Goal: Task Accomplishment & Management: Use online tool/utility

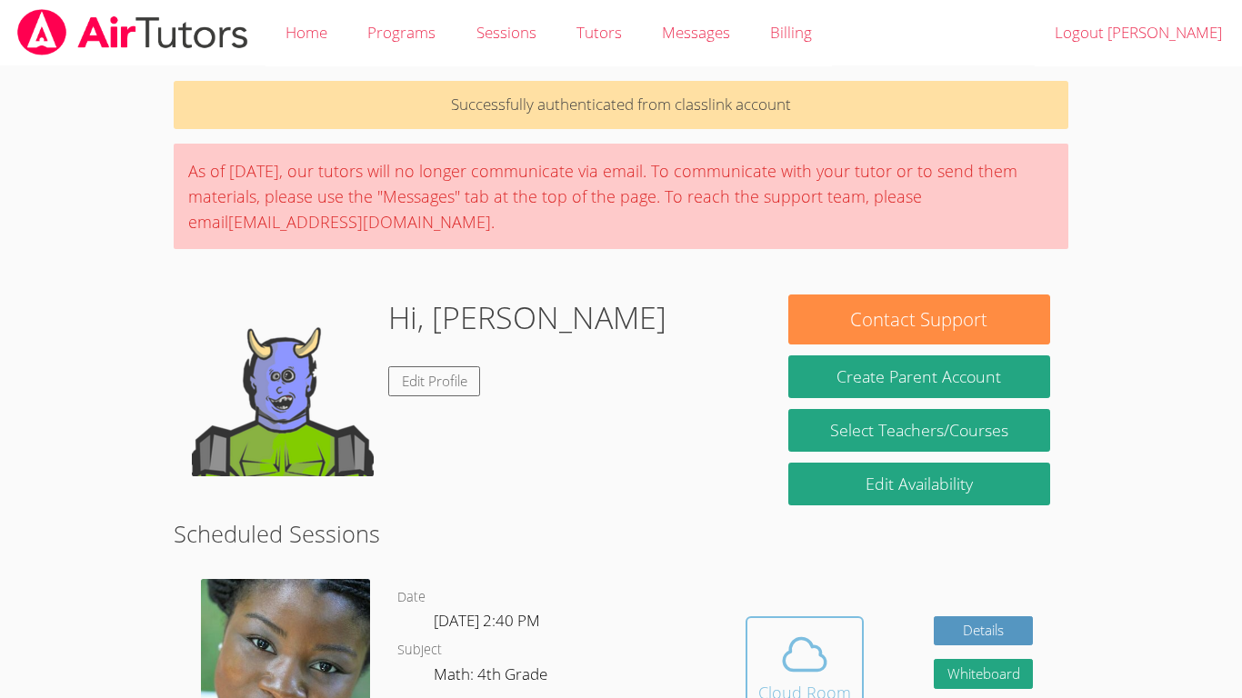
click at [788, 643] on icon at bounding box center [804, 654] width 51 height 51
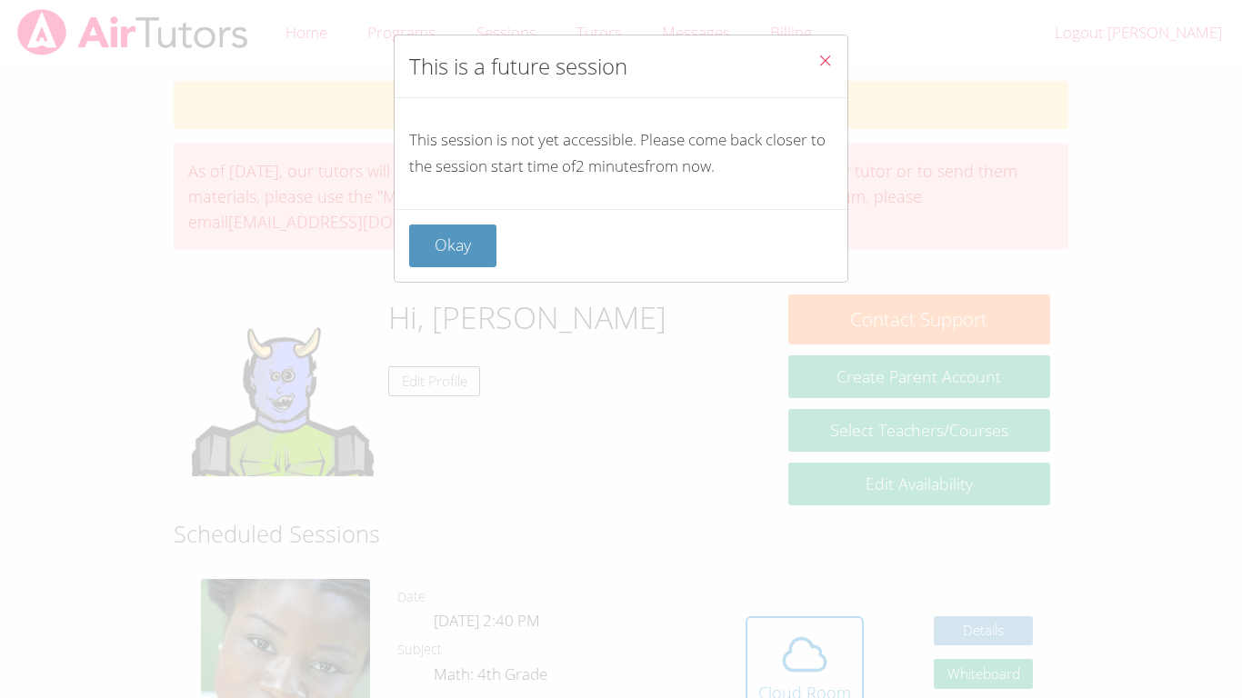
click at [824, 48] on button "Close" at bounding box center [825, 62] width 45 height 55
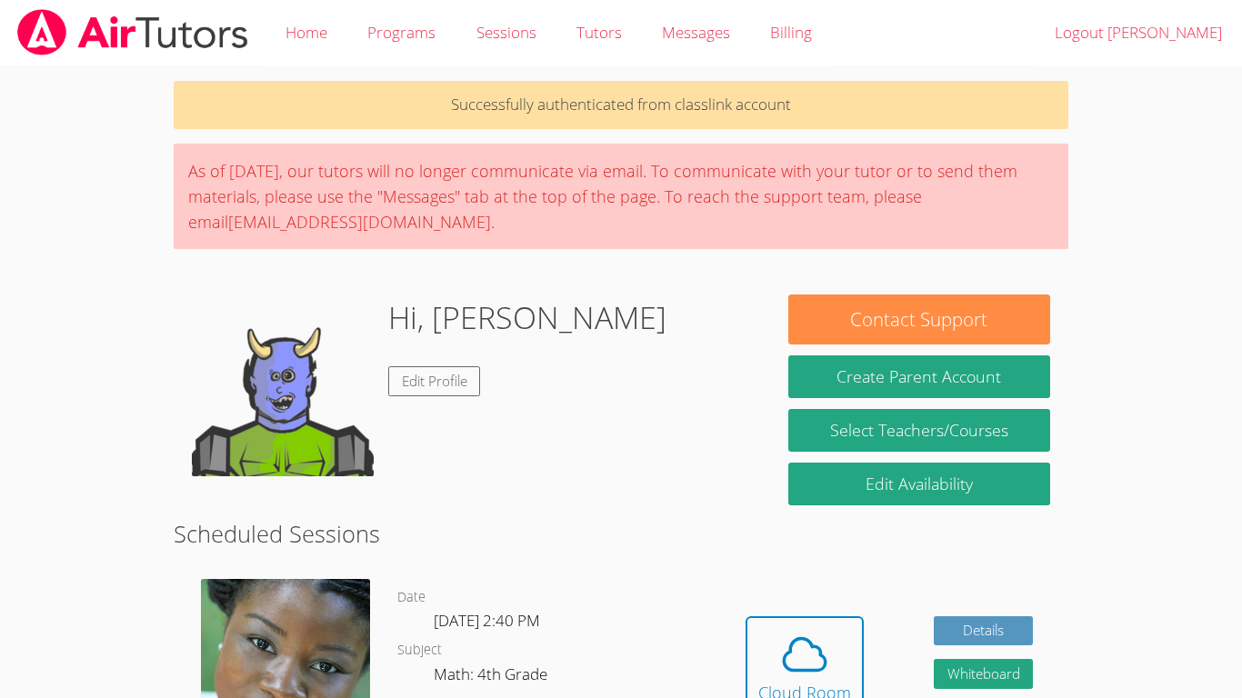
scroll to position [20, 0]
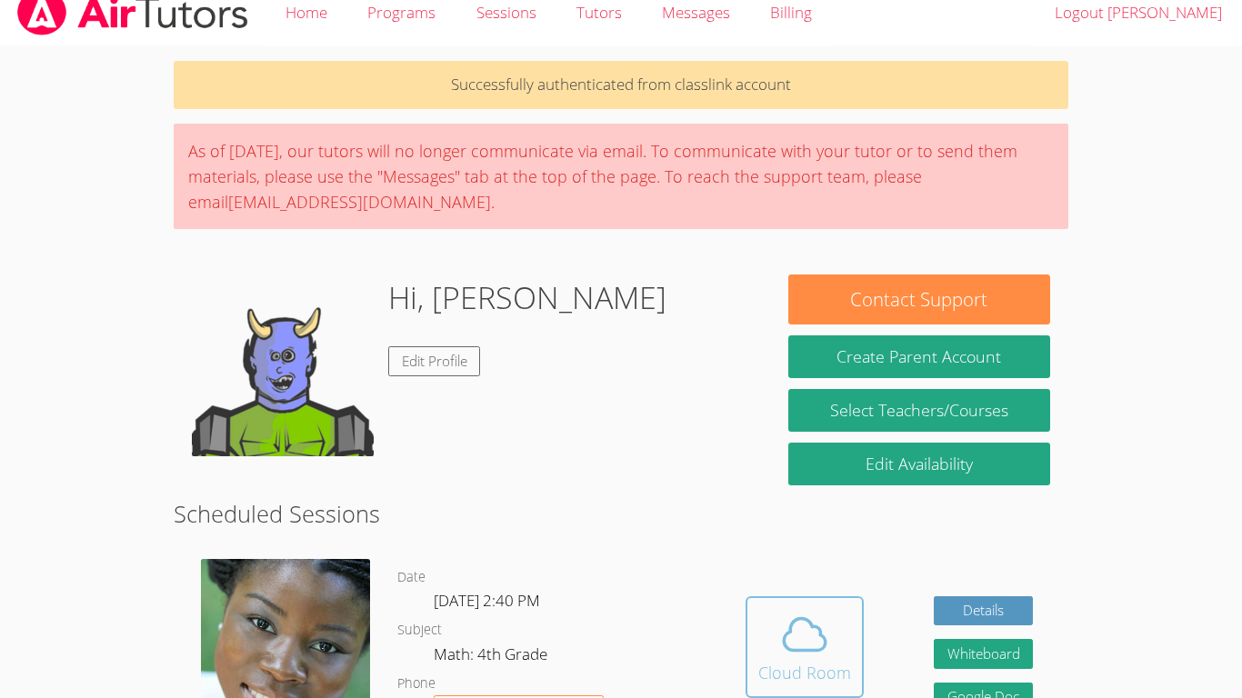
click at [823, 609] on icon at bounding box center [804, 634] width 51 height 51
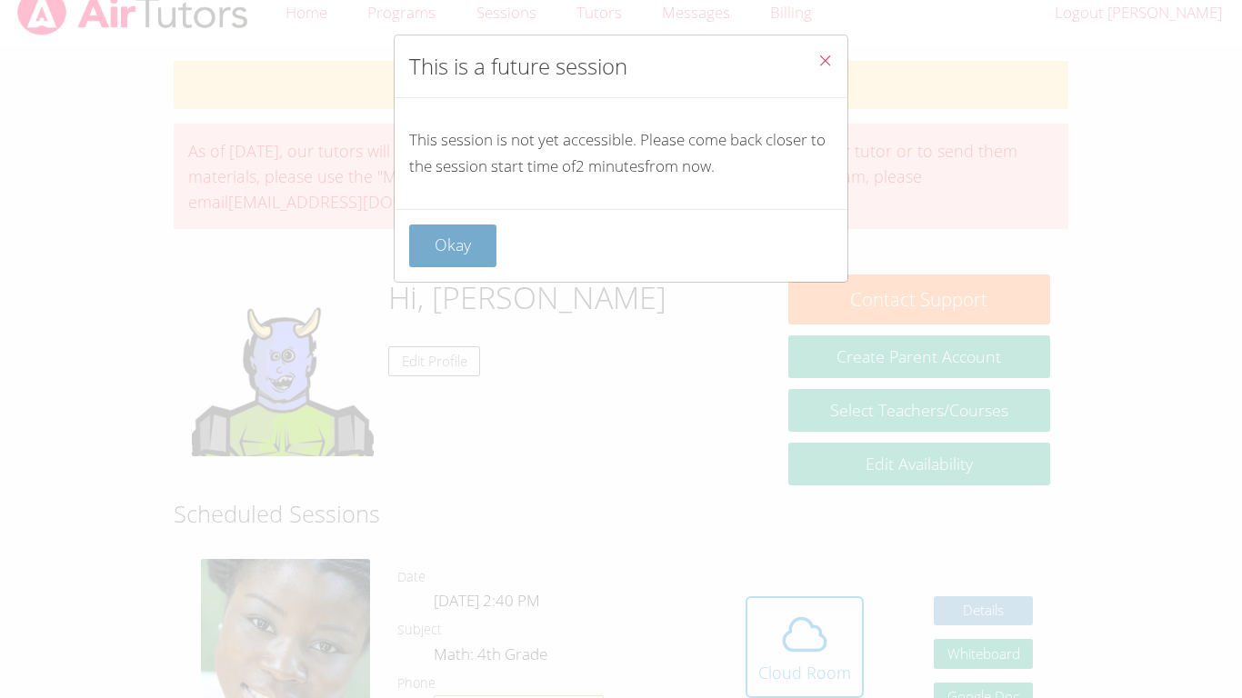
click at [484, 239] on button "Okay" at bounding box center [452, 246] width 87 height 43
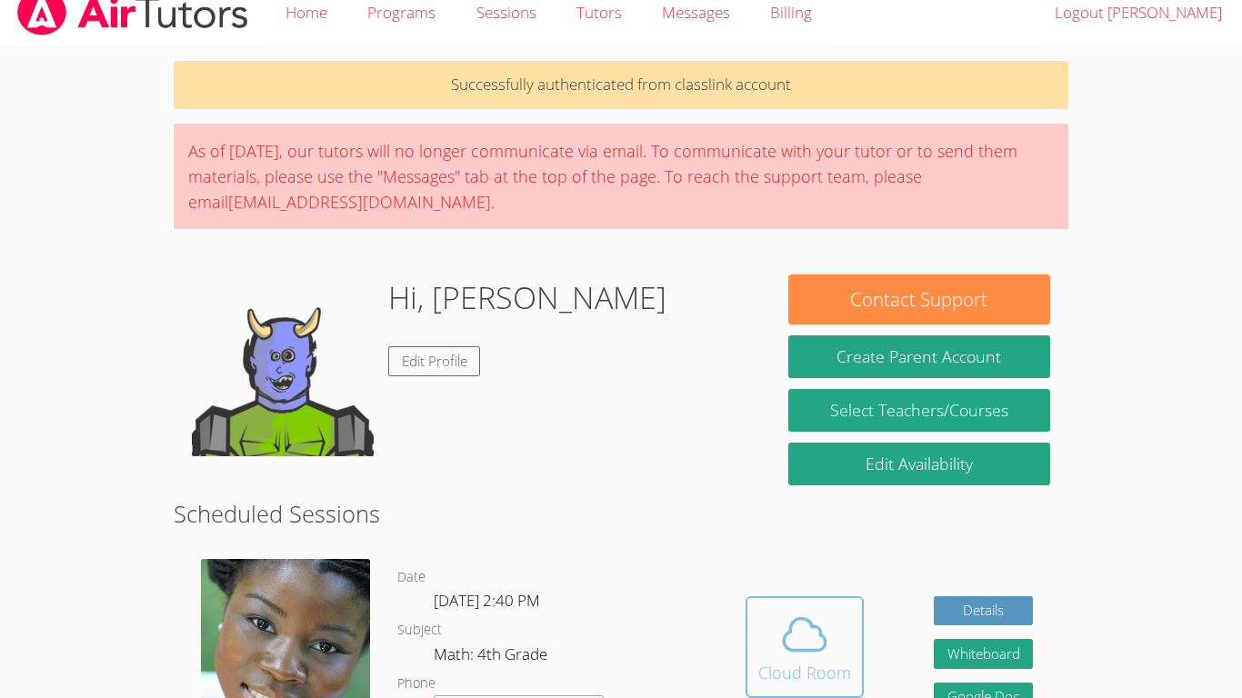
click at [772, 613] on span at bounding box center [804, 634] width 93 height 51
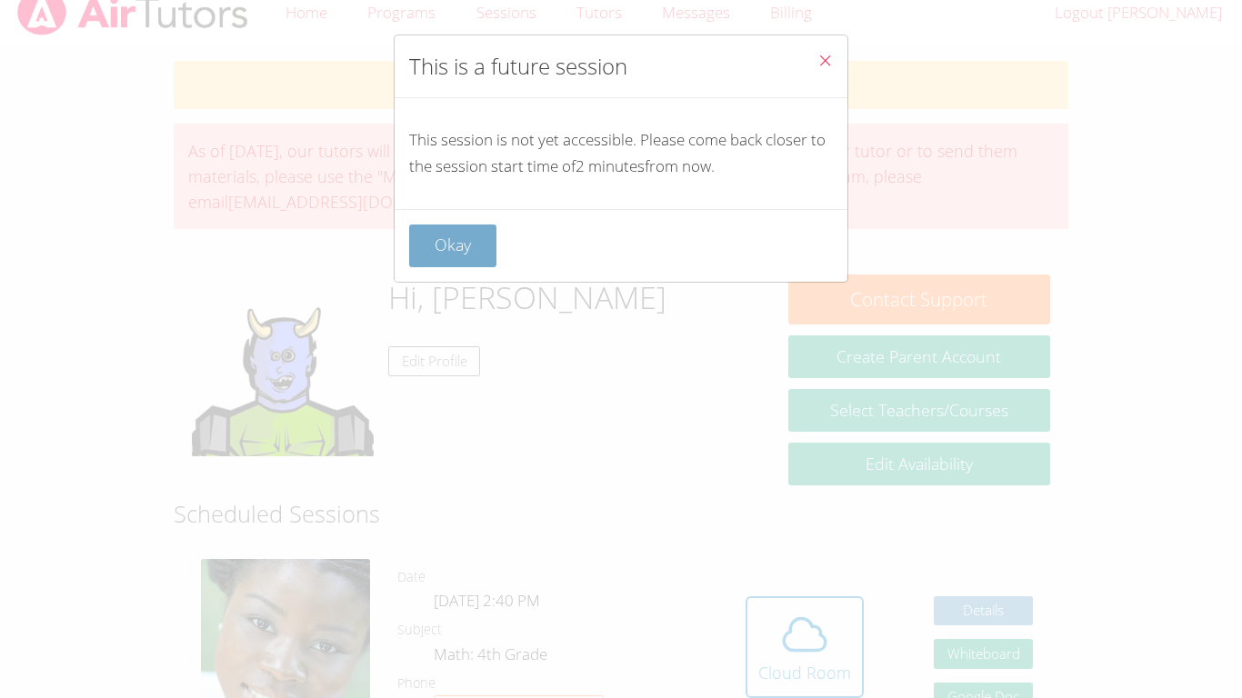
click at [465, 231] on button "Okay" at bounding box center [452, 246] width 87 height 43
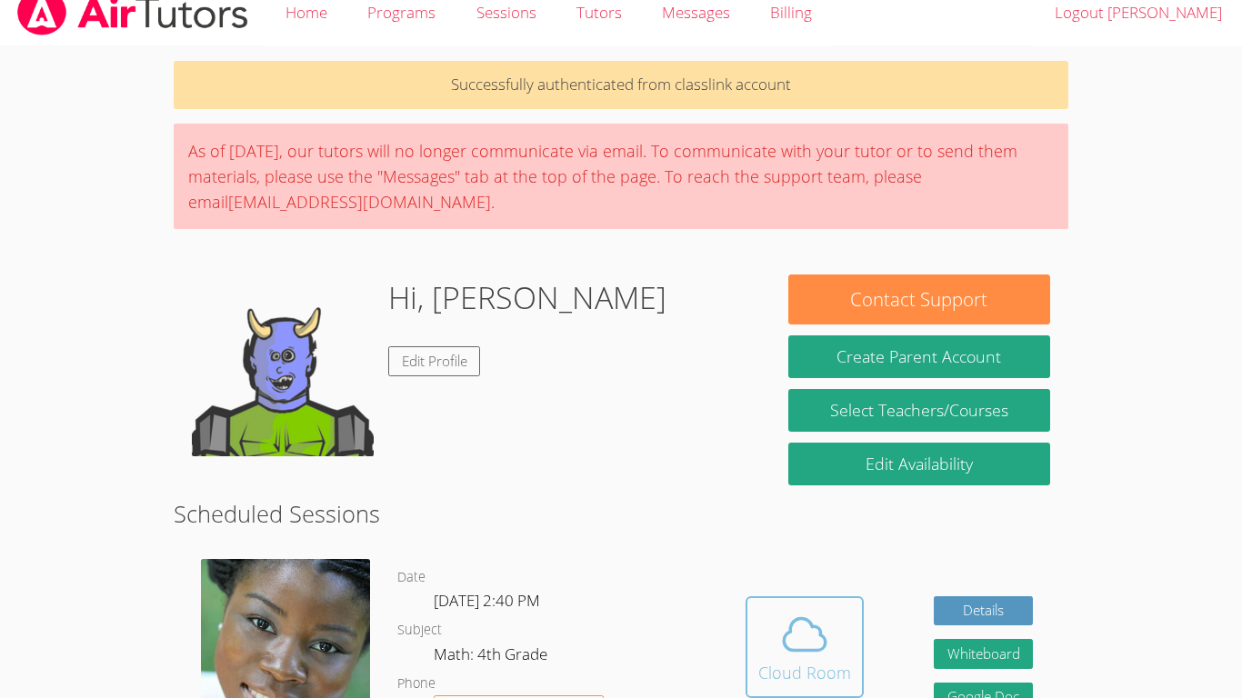
click at [811, 661] on div "Cloud Room" at bounding box center [804, 672] width 93 height 25
click at [801, 616] on icon at bounding box center [804, 634] width 51 height 51
click at [830, 618] on span at bounding box center [804, 634] width 93 height 51
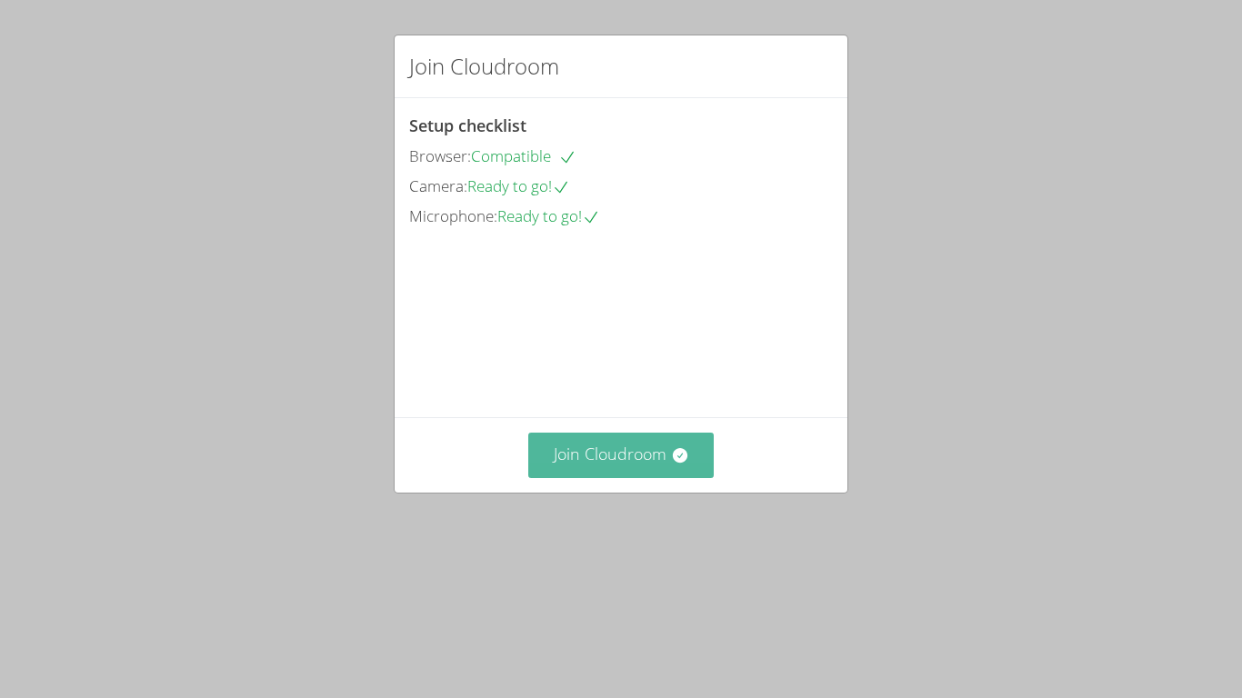
click at [657, 477] on button "Join Cloudroom" at bounding box center [621, 455] width 186 height 45
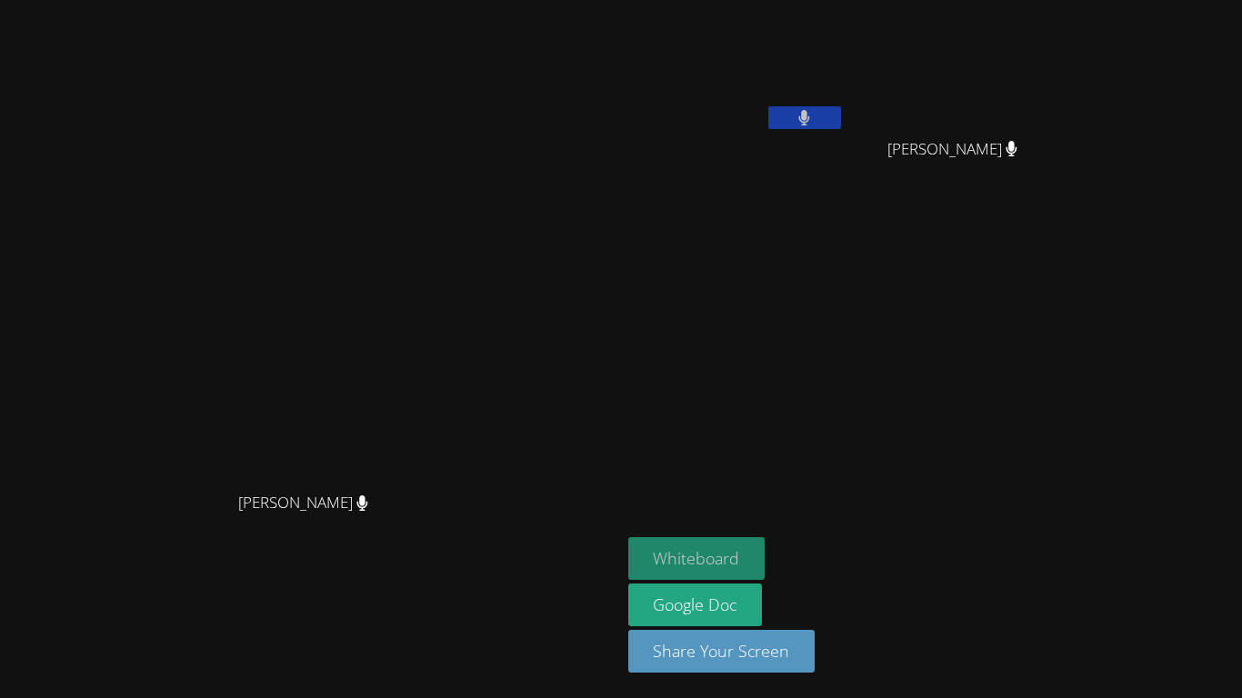
click at [765, 546] on button "Whiteboard" at bounding box center [696, 558] width 137 height 43
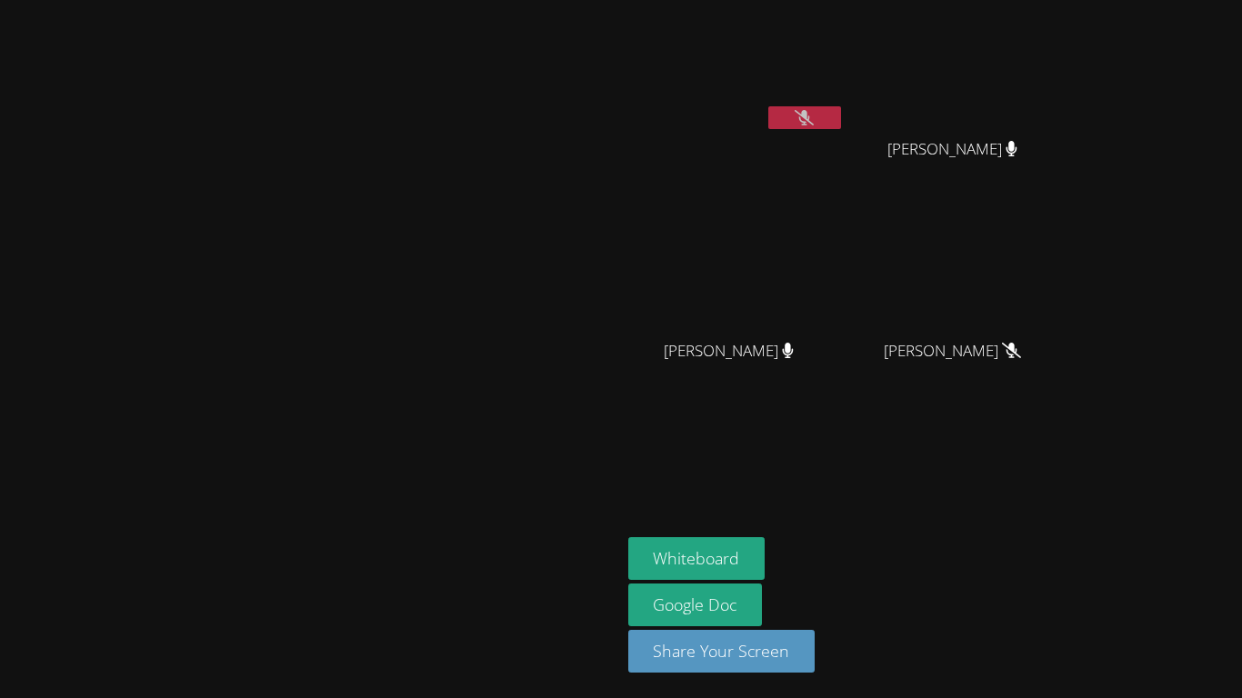
click at [841, 120] on button at bounding box center [804, 117] width 73 height 23
click at [841, 113] on button at bounding box center [804, 117] width 73 height 23
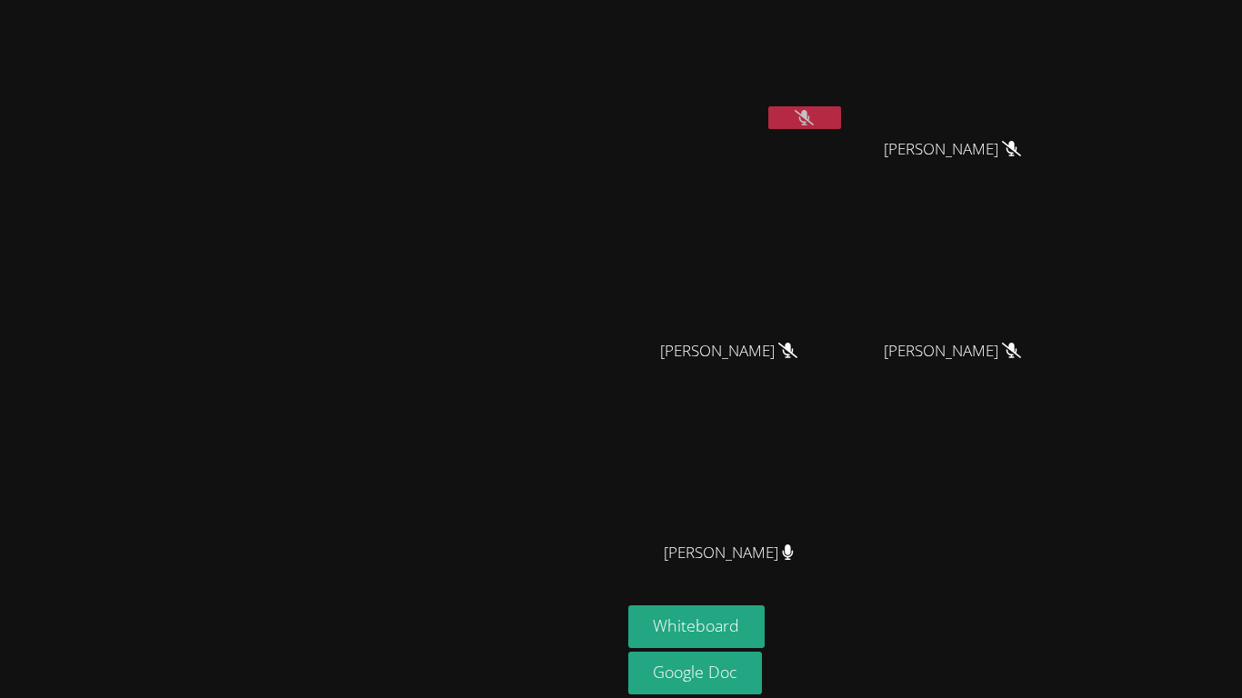
click at [841, 113] on button at bounding box center [804, 117] width 73 height 23
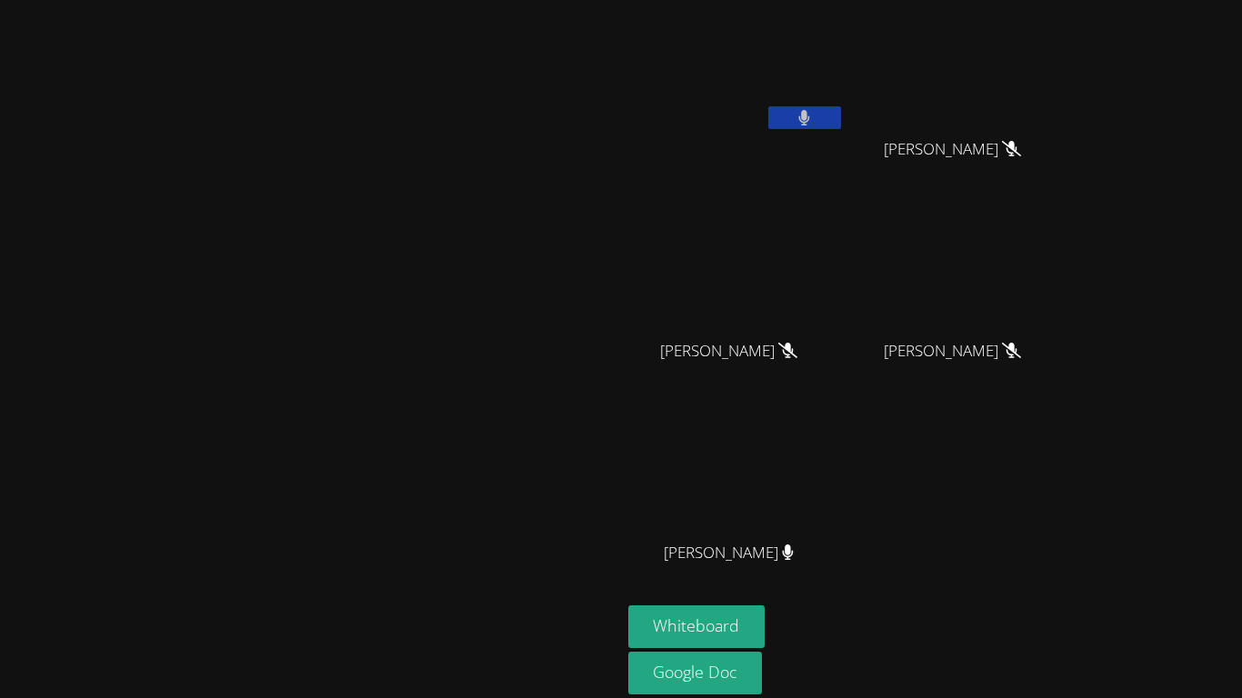
click at [841, 113] on button at bounding box center [804, 117] width 73 height 23
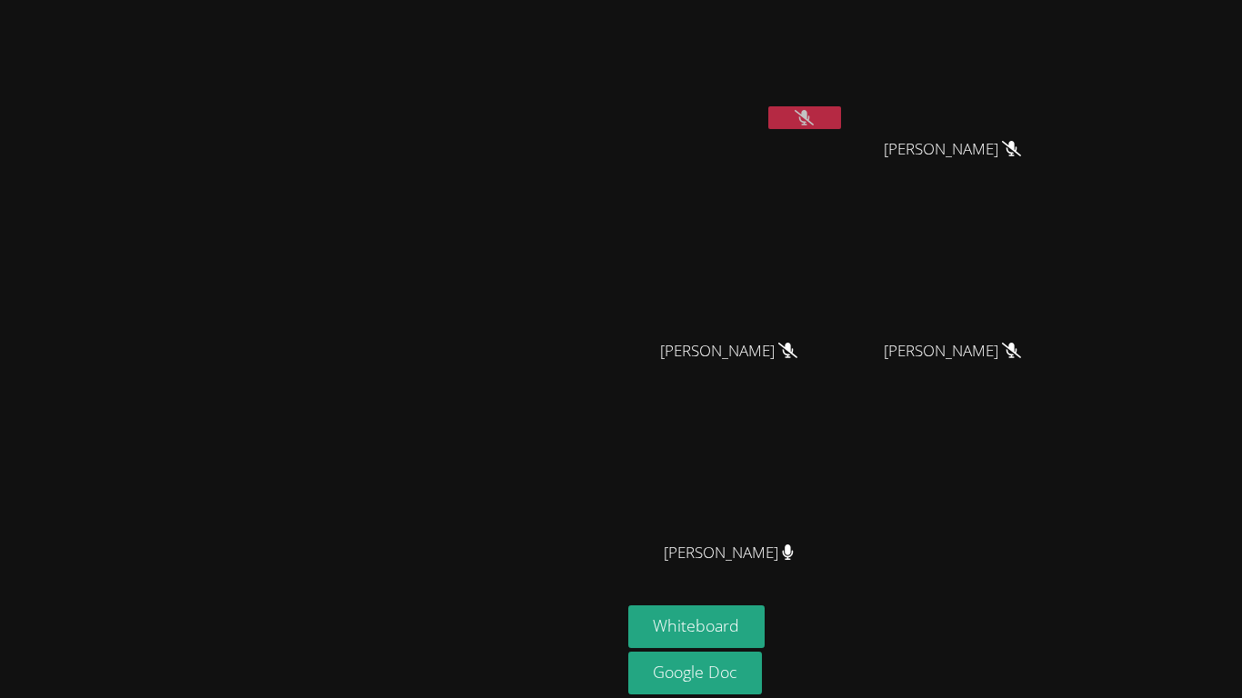
click at [841, 113] on button at bounding box center [804, 117] width 73 height 23
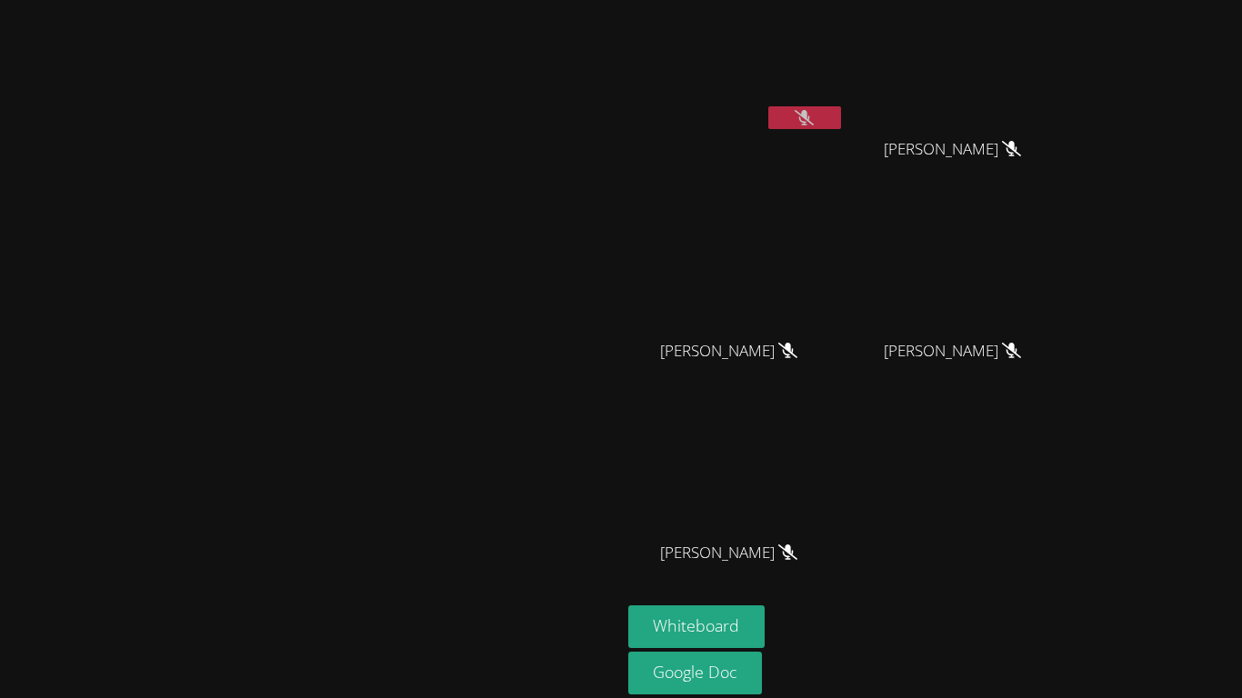
click at [841, 113] on button at bounding box center [804, 117] width 73 height 23
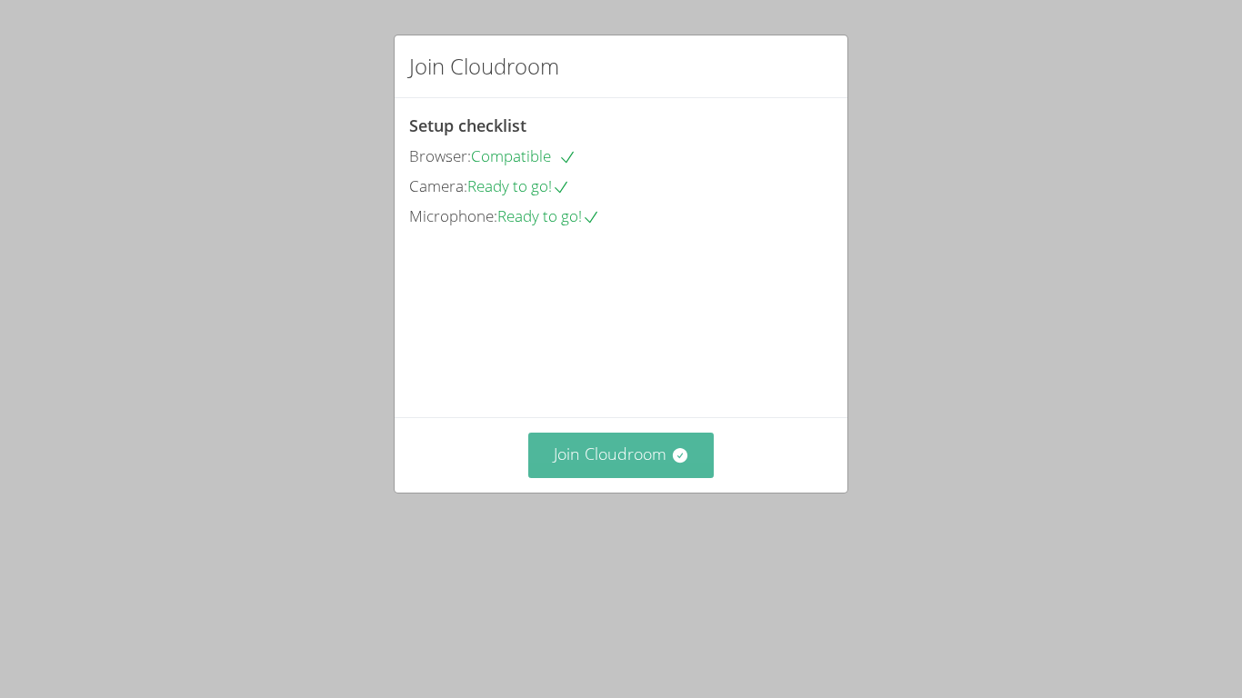
click at [665, 477] on button "Join Cloudroom" at bounding box center [621, 455] width 186 height 45
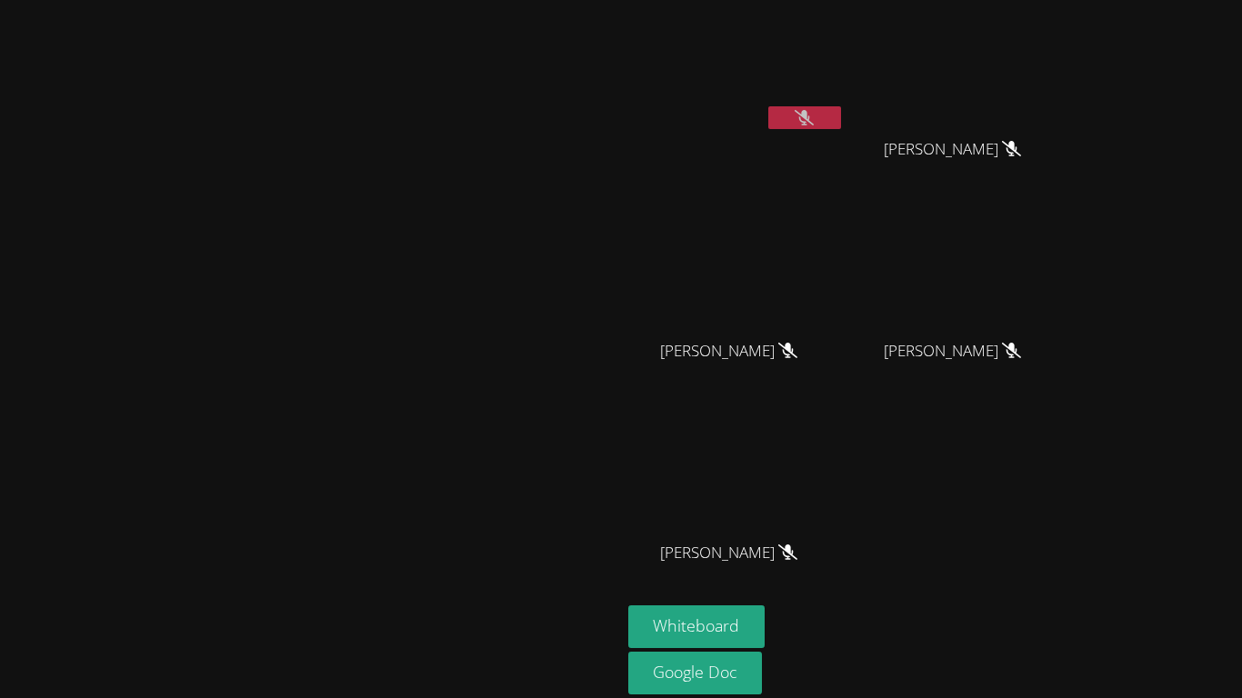
click at [841, 111] on button at bounding box center [804, 117] width 73 height 23
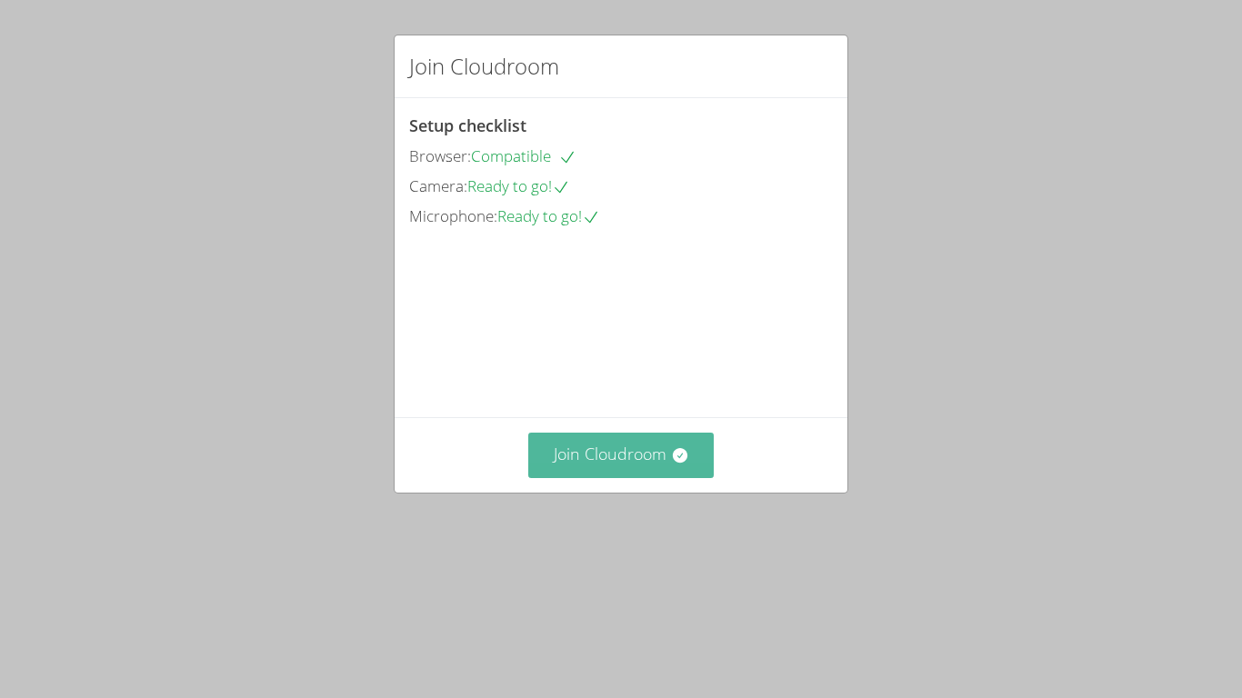
click at [615, 477] on button "Join Cloudroom" at bounding box center [621, 455] width 186 height 45
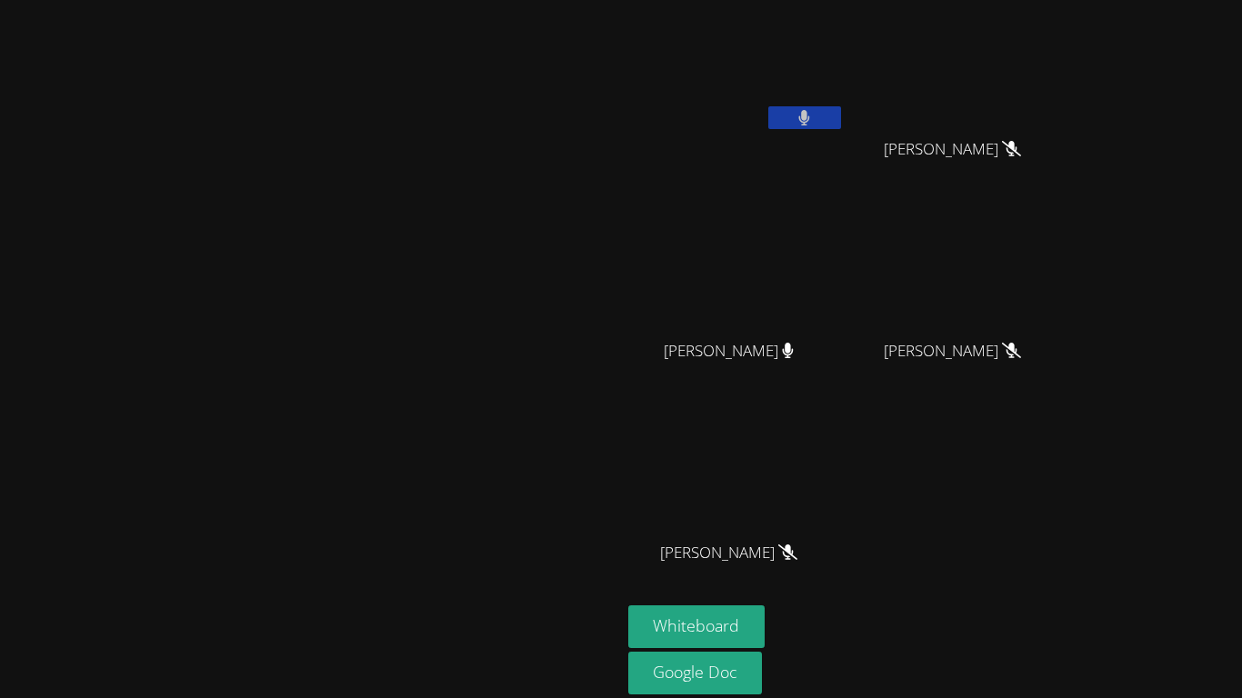
click at [841, 119] on button at bounding box center [804, 117] width 73 height 23
click at [1013, 382] on div "[PERSON_NAME] [PERSON_NAME] [PERSON_NAME] Neriah [PERSON_NAME] Neriah [PERSON_N…" at bounding box center [848, 306] width 440 height 598
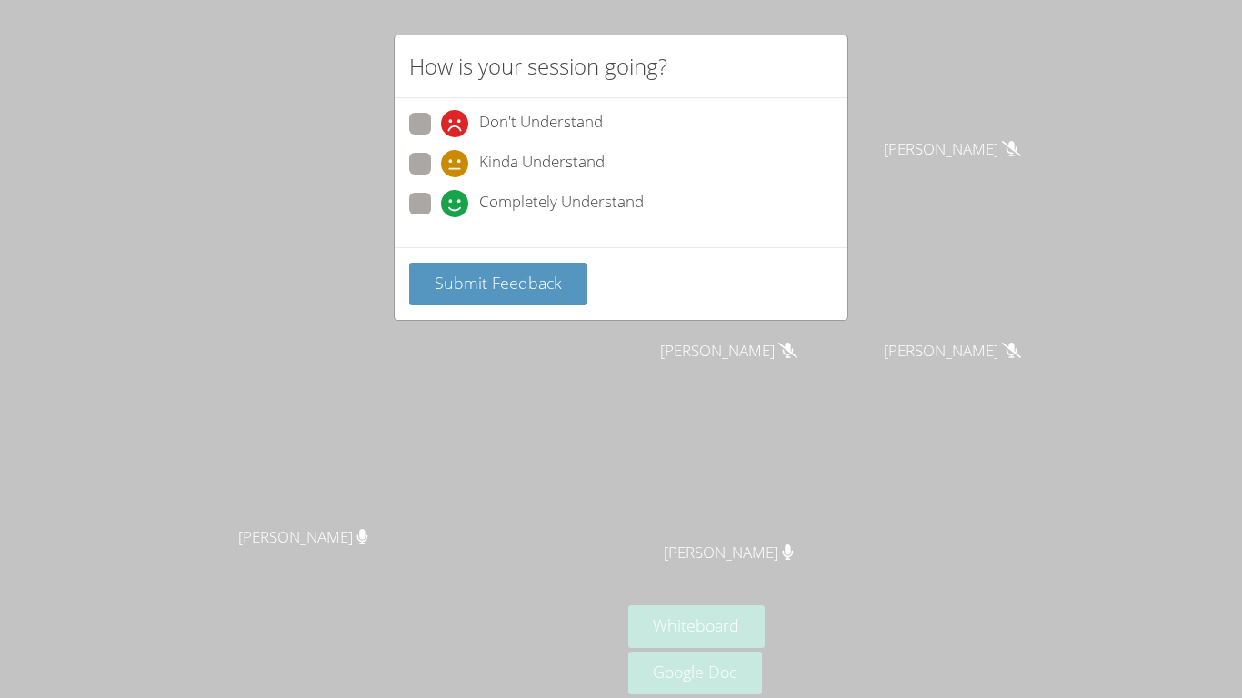
click at [441, 217] on span at bounding box center [441, 217] width 0 height 0
click at [441, 201] on input "Completely Understand" at bounding box center [448, 200] width 15 height 15
radio input "true"
click at [498, 287] on span "Submit Feedback" at bounding box center [498, 283] width 127 height 22
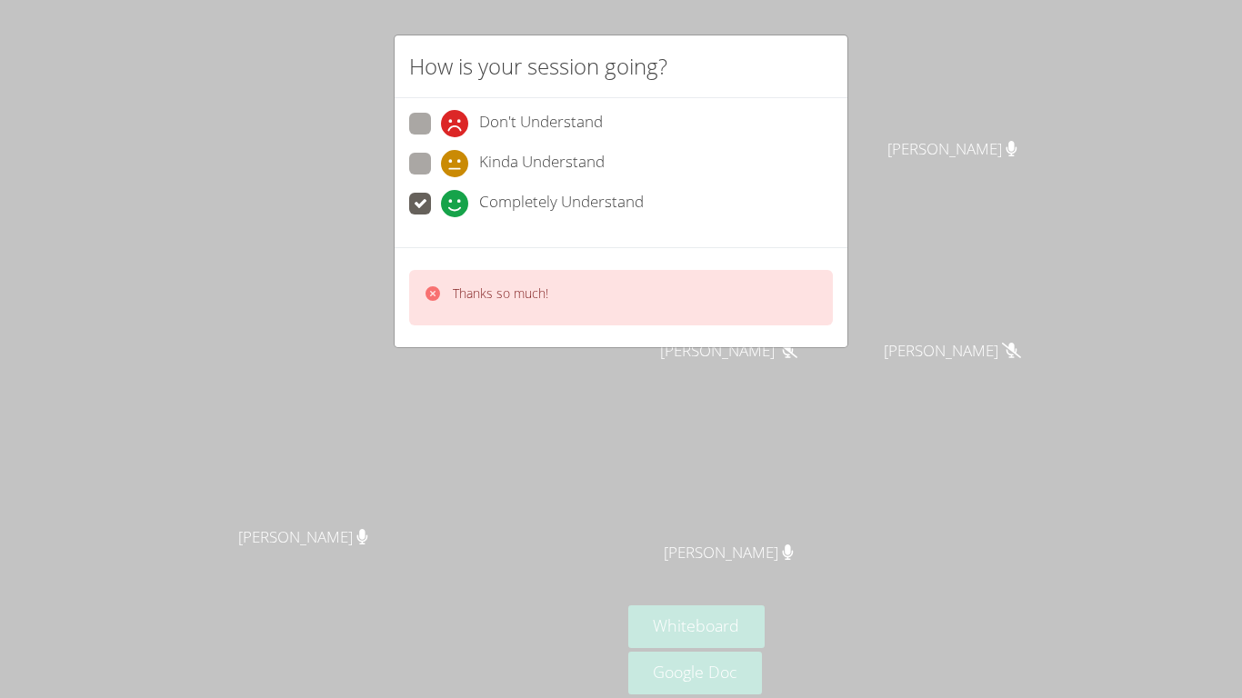
click at [971, 110] on div "How is your session going? Don't Understand Kinda Understand Completely Underst…" at bounding box center [621, 349] width 1242 height 698
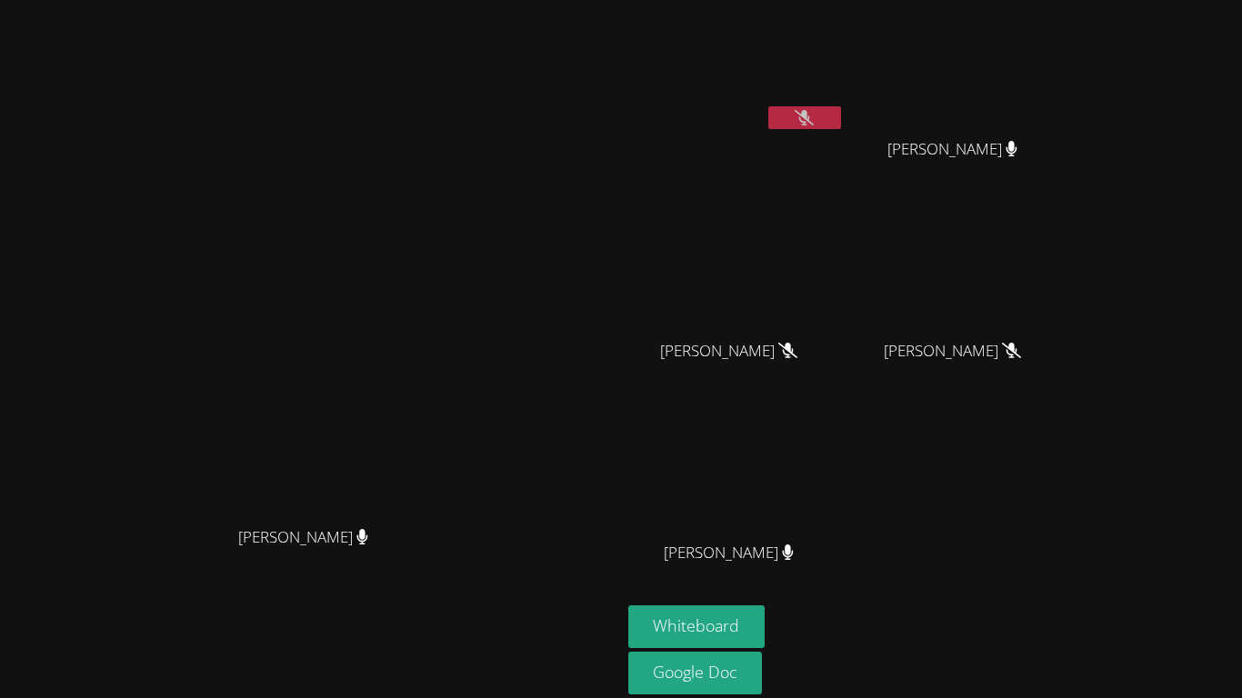
click at [814, 111] on icon at bounding box center [804, 117] width 19 height 15
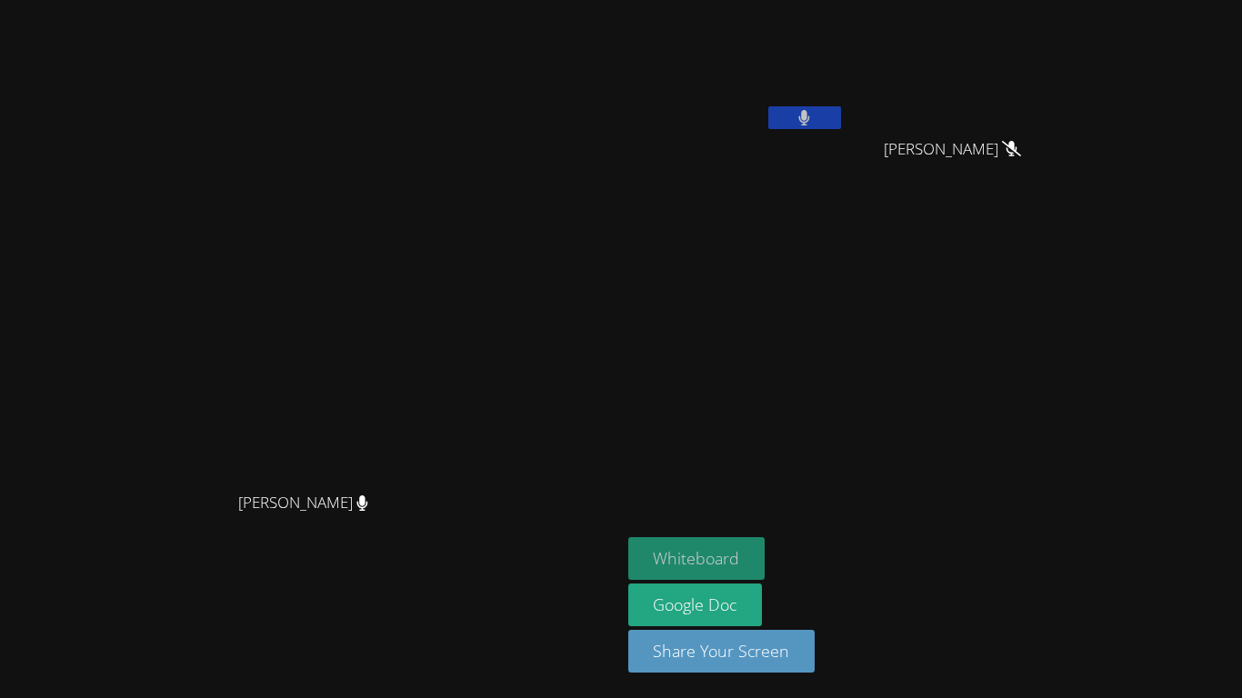
click at [765, 560] on button "Whiteboard" at bounding box center [696, 558] width 137 height 43
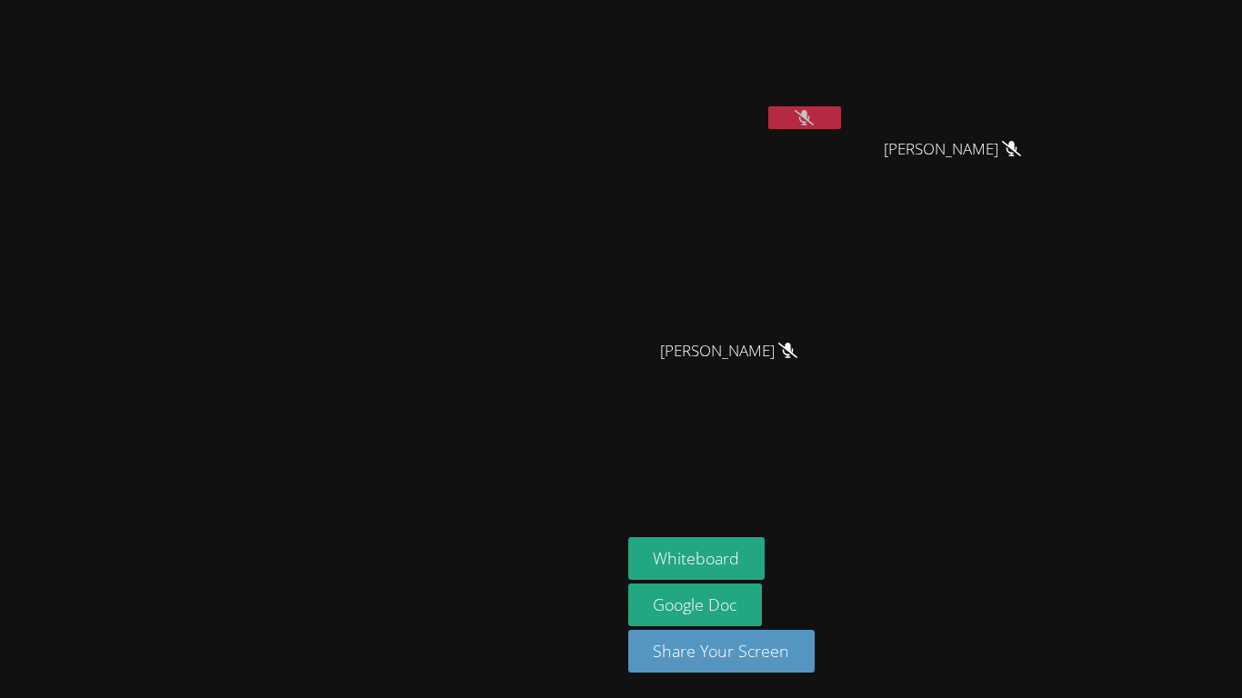
click at [841, 116] on button at bounding box center [804, 117] width 73 height 23
